Goal: Task Accomplishment & Management: Complete application form

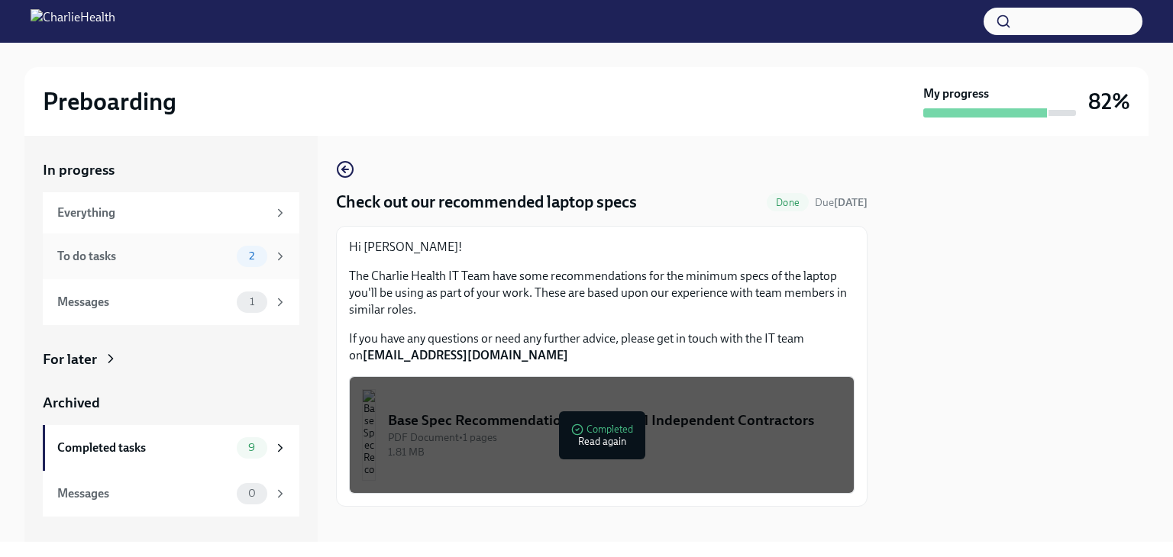
click at [144, 257] on div "To do tasks" at bounding box center [143, 256] width 173 height 17
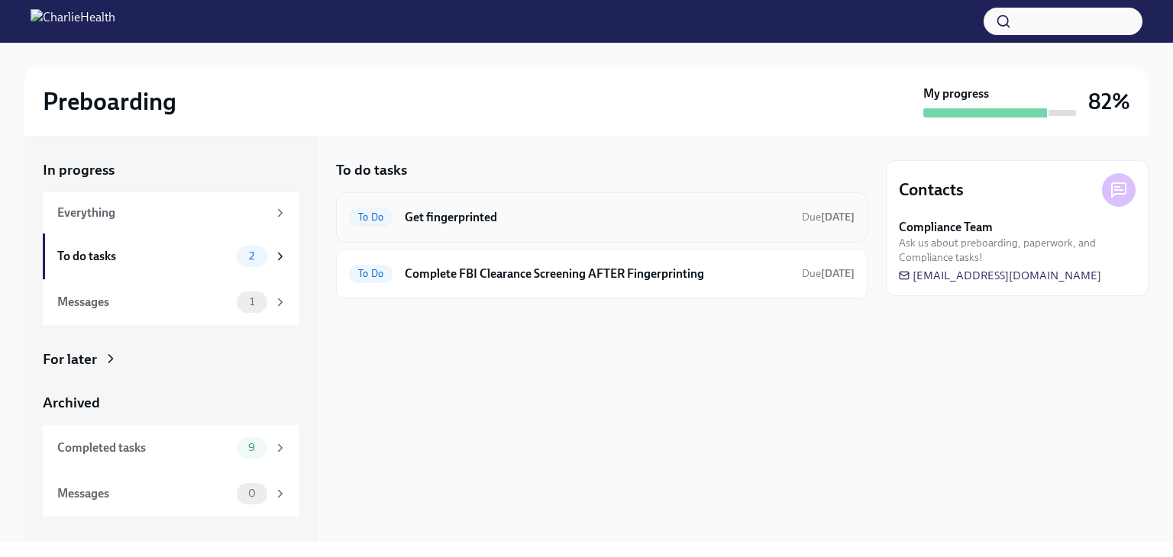
click at [369, 215] on span "To Do" at bounding box center [371, 216] width 44 height 11
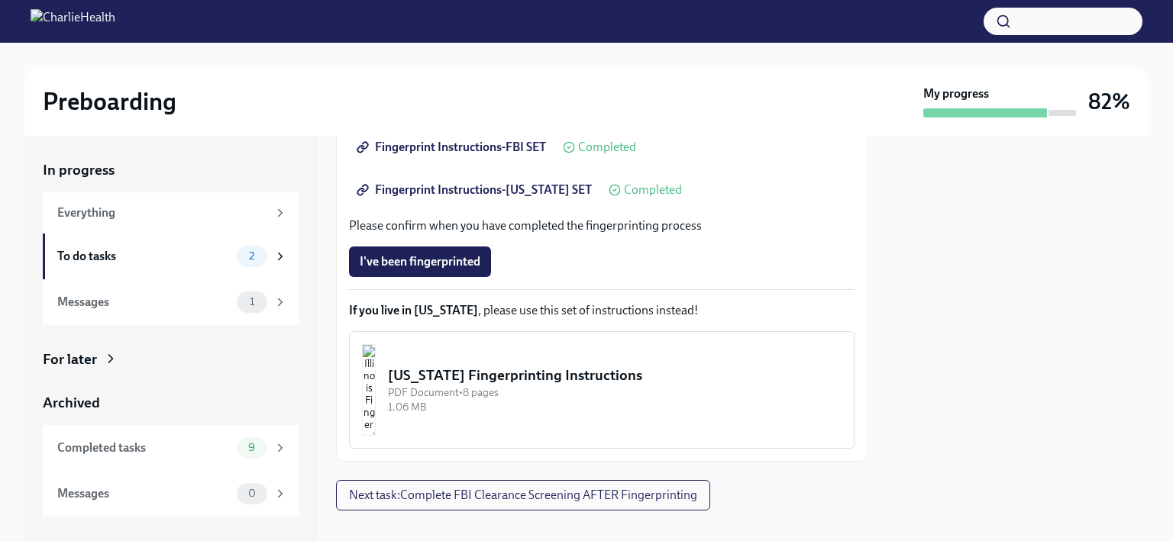
scroll to position [383, 0]
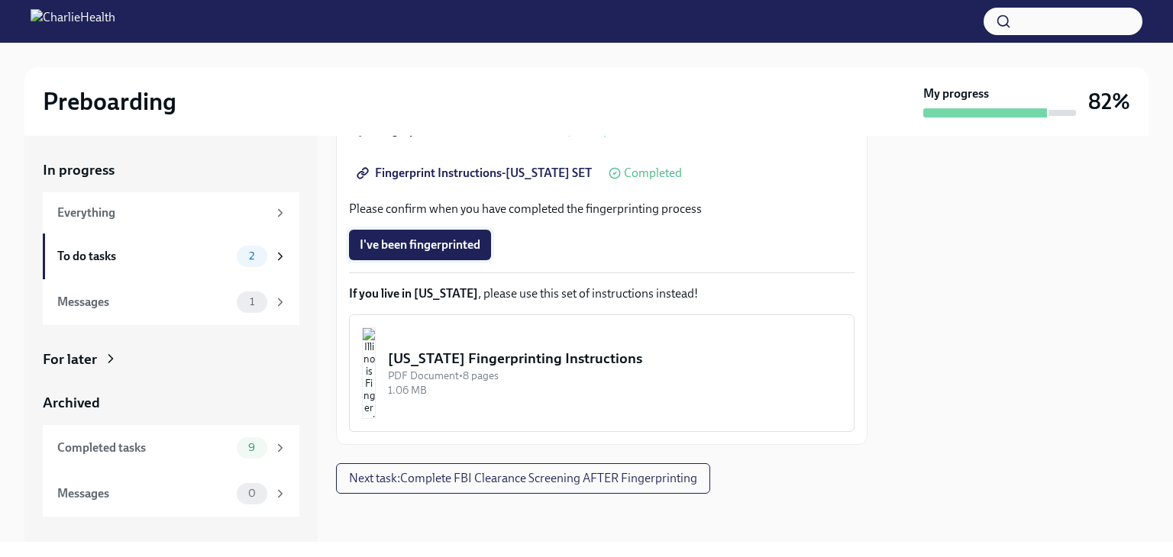
click at [447, 242] on span "I've been fingerprinted" at bounding box center [420, 244] width 121 height 15
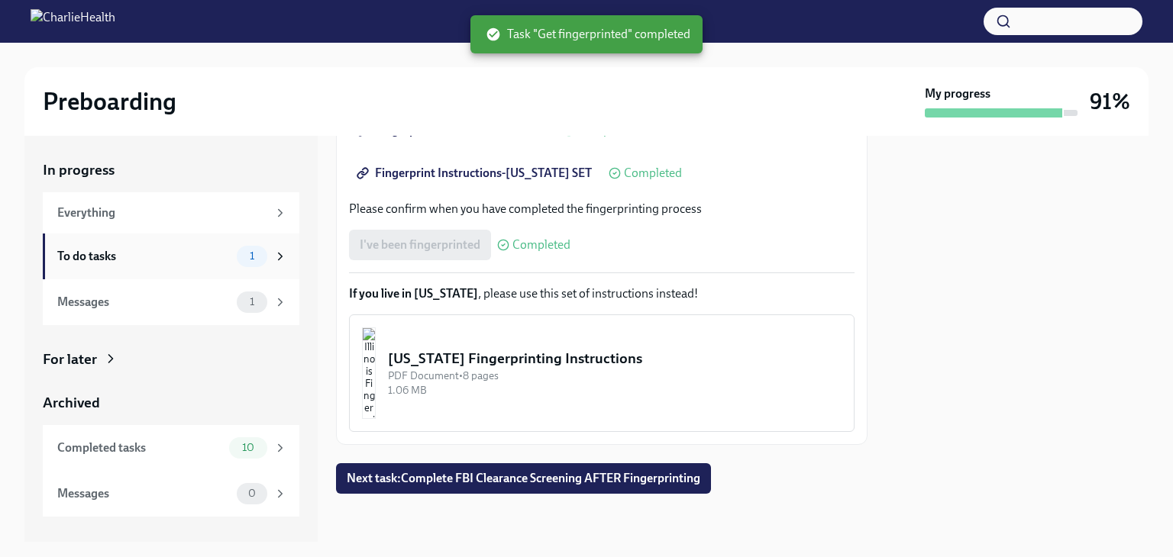
click at [98, 252] on div "To do tasks" at bounding box center [143, 256] width 173 height 17
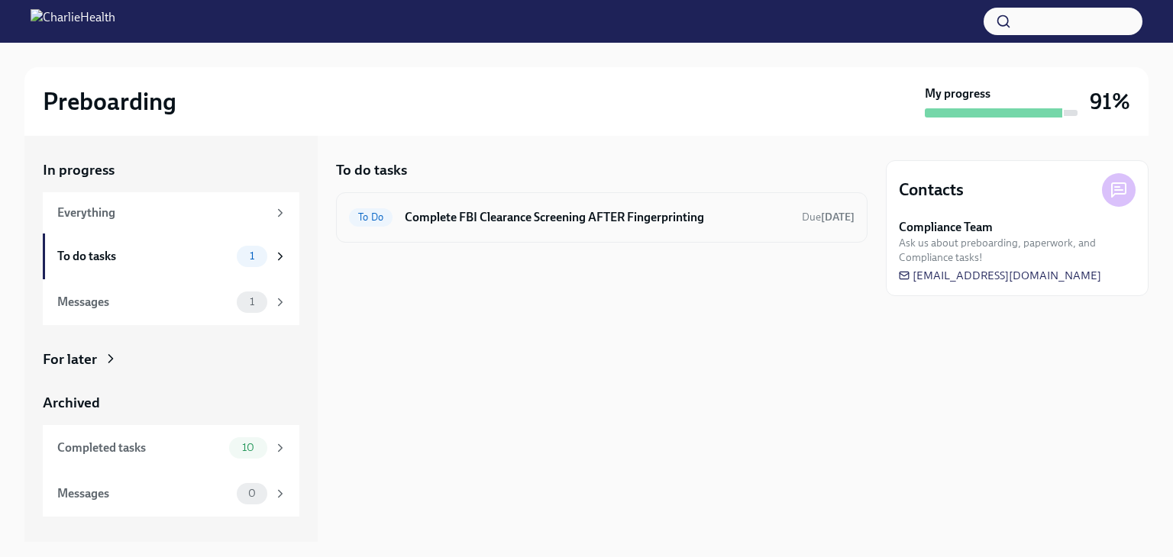
click at [445, 217] on h6 "Complete FBI Clearance Screening AFTER Fingerprinting" at bounding box center [597, 217] width 385 height 17
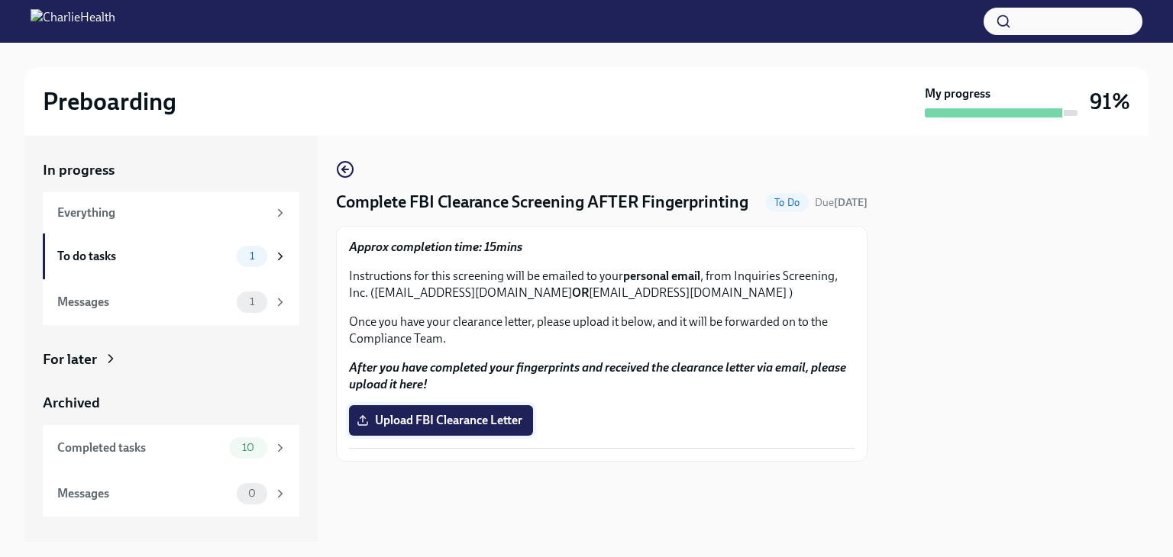
click at [415, 413] on span "Upload FBI Clearance Letter" at bounding box center [441, 420] width 163 height 15
click at [0, 0] on input "Upload FBI Clearance Letter" at bounding box center [0, 0] width 0 height 0
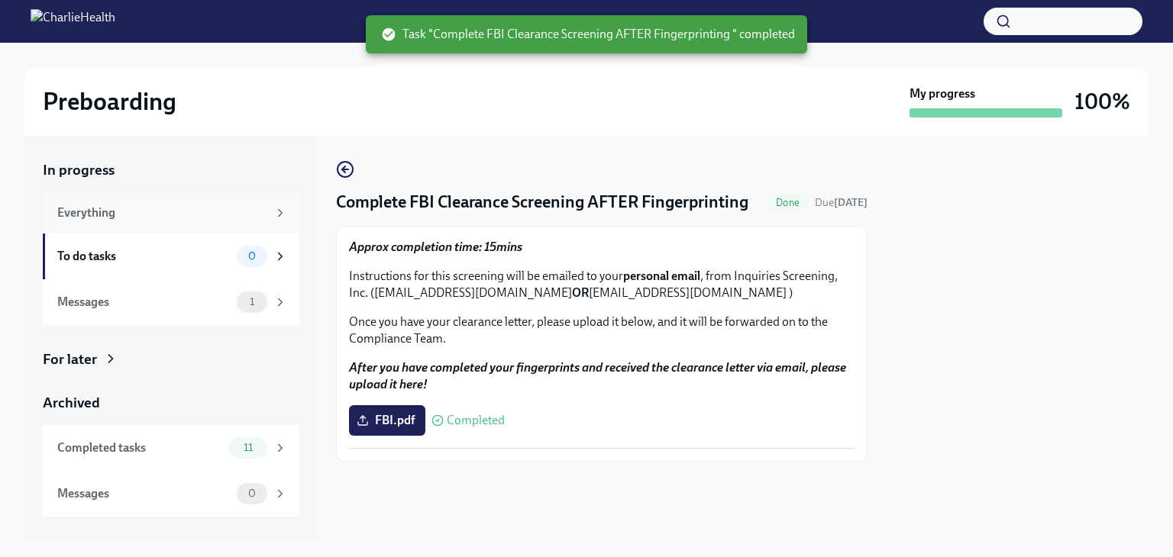
click at [122, 205] on div "Everything" at bounding box center [162, 213] width 210 height 17
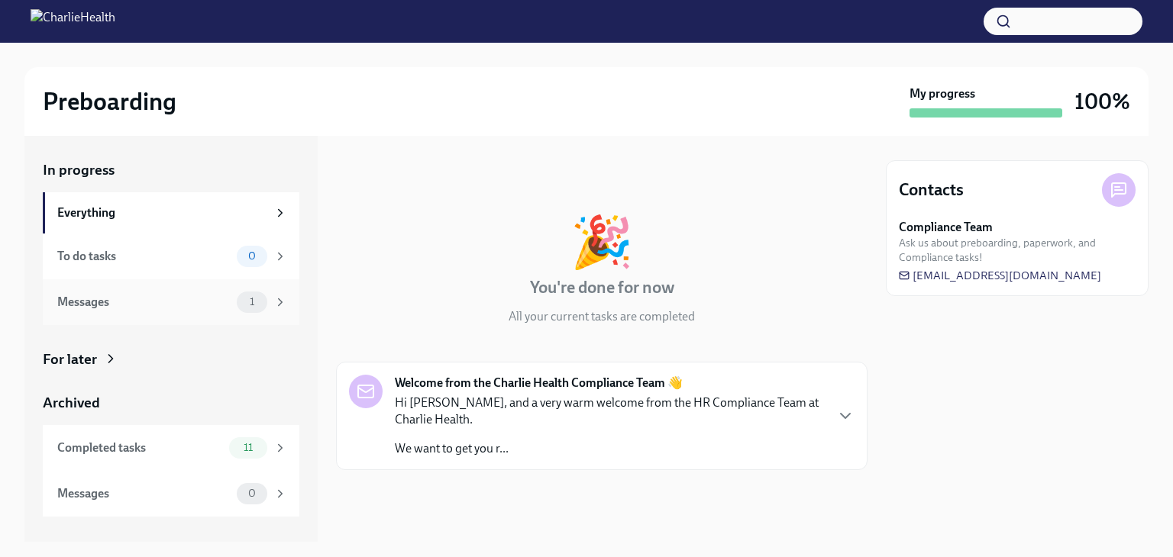
click at [164, 298] on div "Messages" at bounding box center [143, 302] width 173 height 17
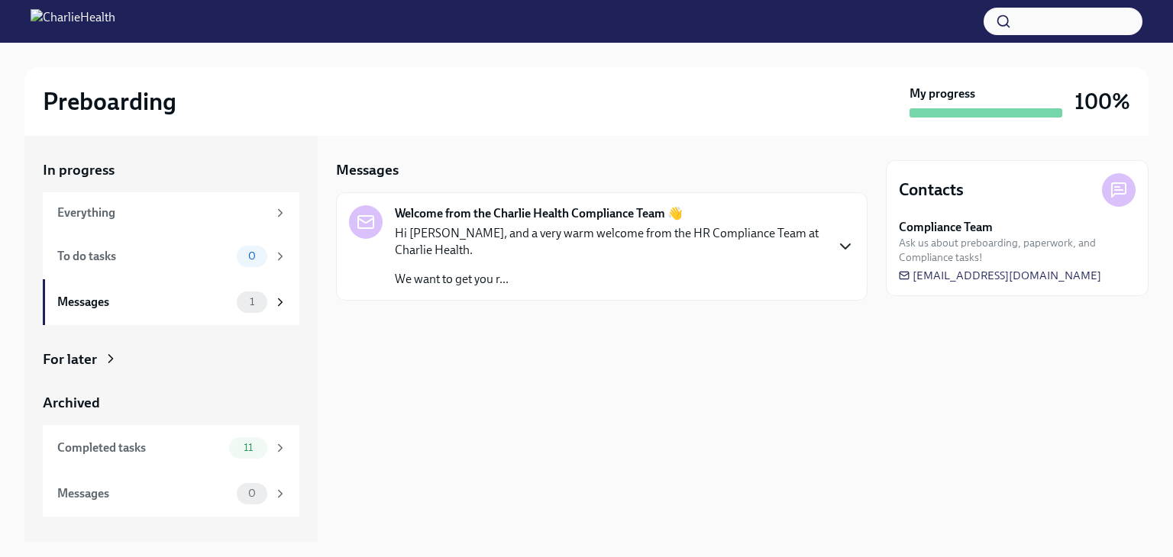
click at [837, 237] on icon "button" at bounding box center [845, 246] width 18 height 18
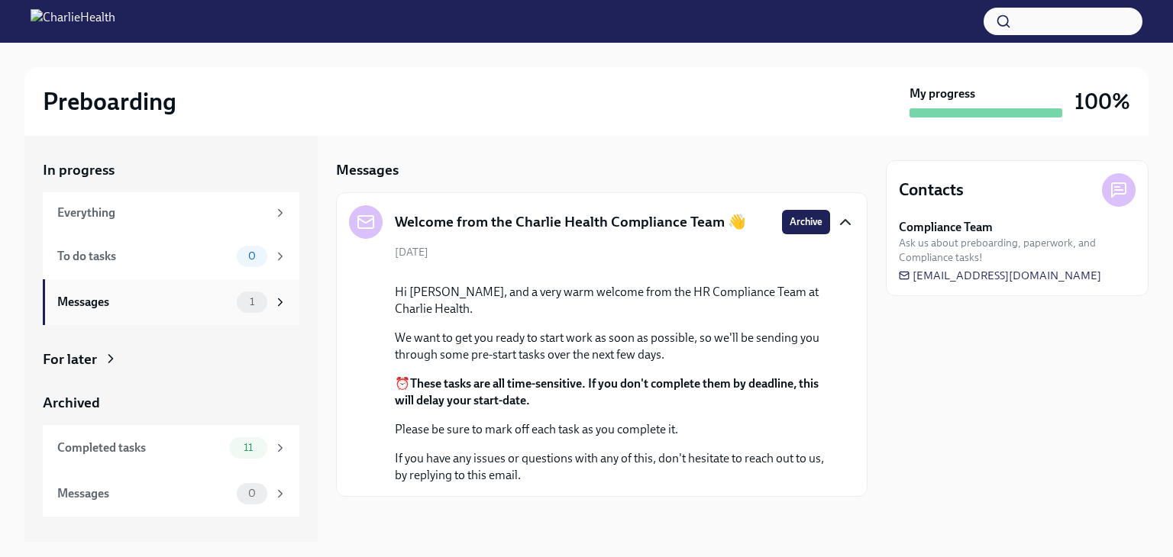
click at [193, 305] on div "Messages" at bounding box center [143, 302] width 173 height 17
click at [134, 453] on div "Completed tasks" at bounding box center [140, 448] width 166 height 17
